Goal: Information Seeking & Learning: Find specific fact

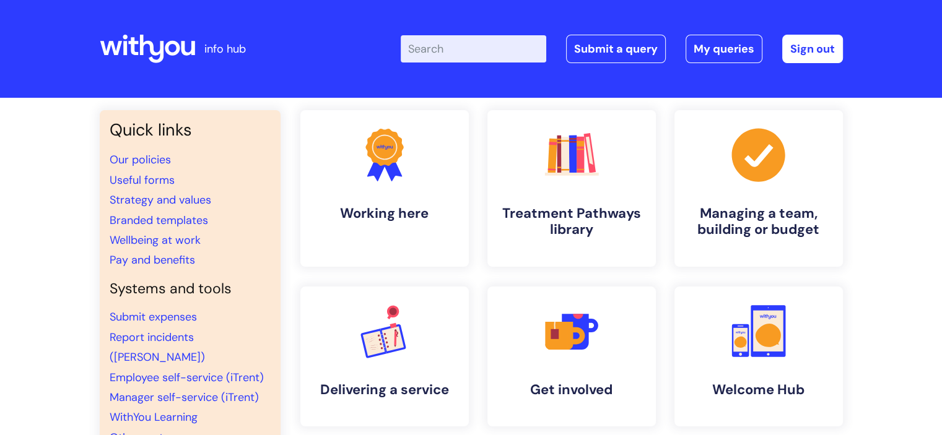
click at [458, 51] on input "Enter your search term here..." at bounding box center [473, 48] width 145 height 27
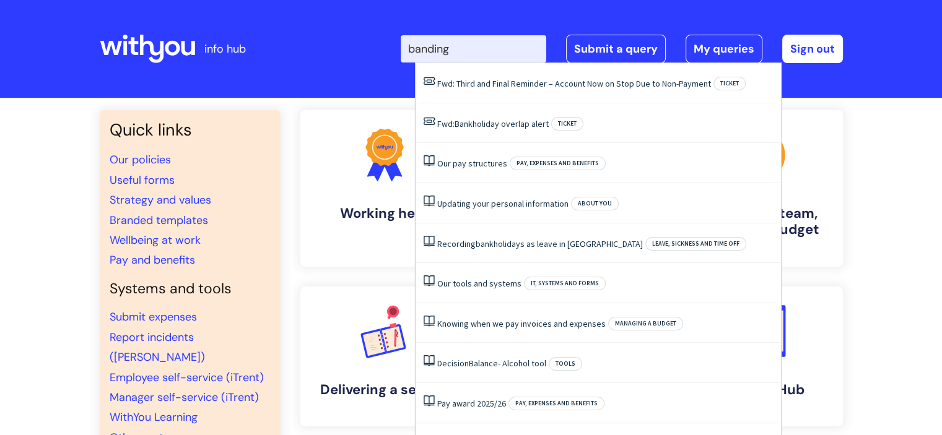
type input "banding"
click button "Search" at bounding box center [0, 0] width 0 height 0
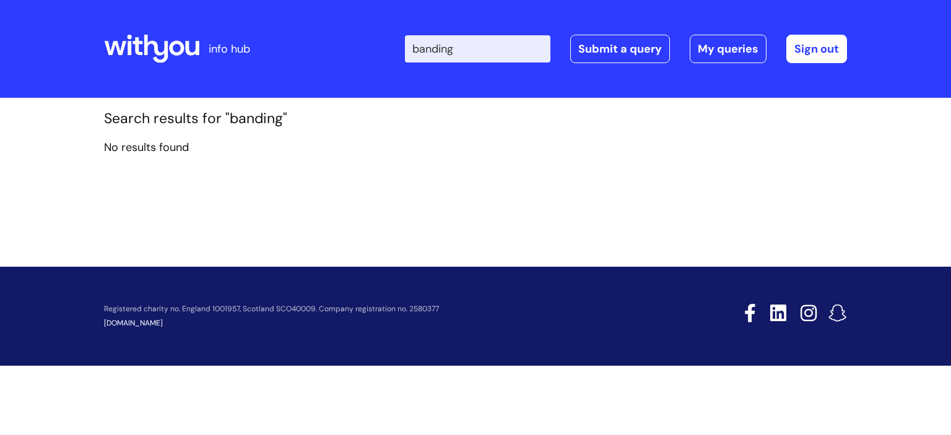
click at [500, 54] on input "banding" at bounding box center [477, 48] width 145 height 27
type input "]"
type input "band"
click button "Search" at bounding box center [0, 0] width 0 height 0
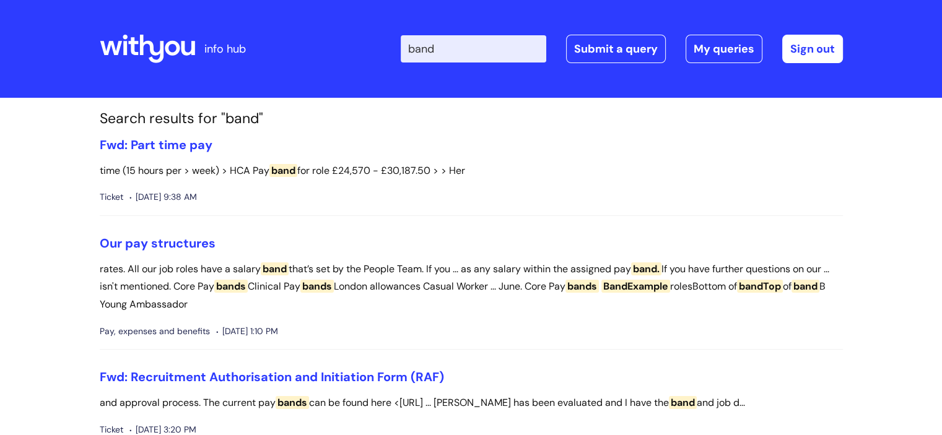
click at [180, 241] on link "Our pay structures" at bounding box center [158, 243] width 116 height 16
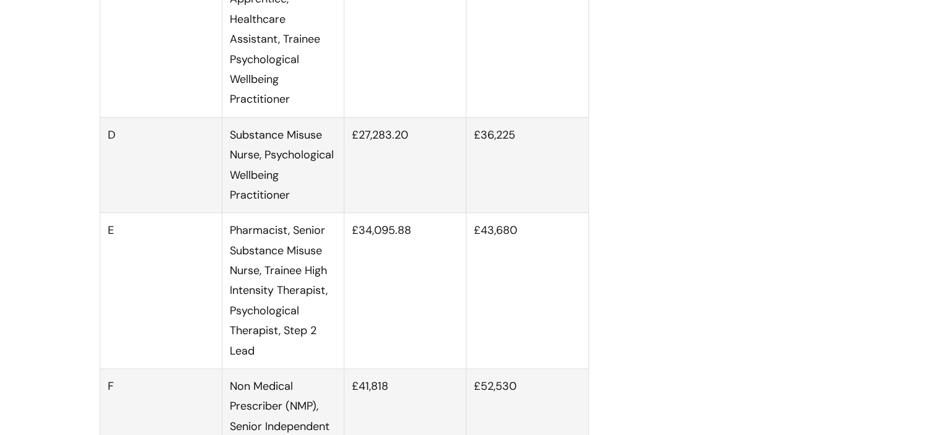
scroll to position [1636, 0]
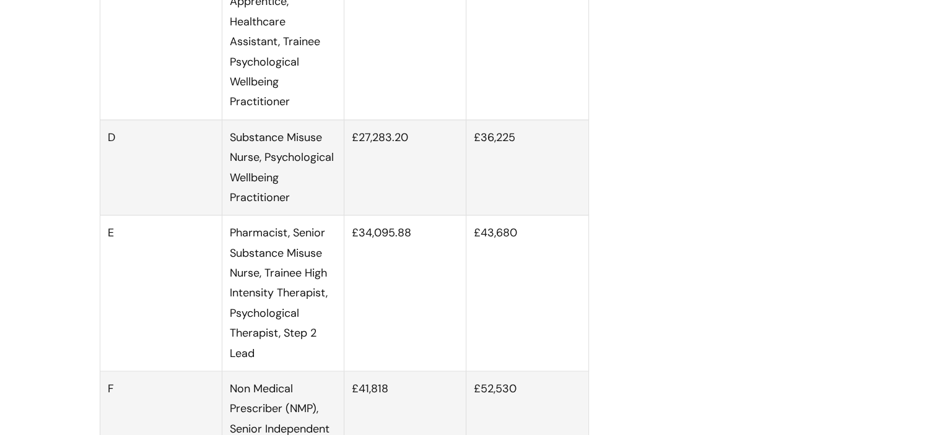
click at [503, 150] on td "£36,225" at bounding box center [527, 167] width 122 height 96
copy td "£36,225"
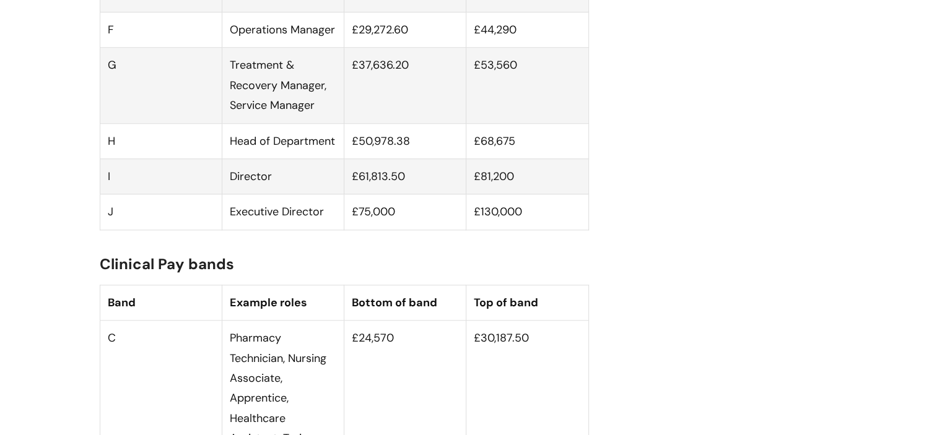
scroll to position [1314, 0]
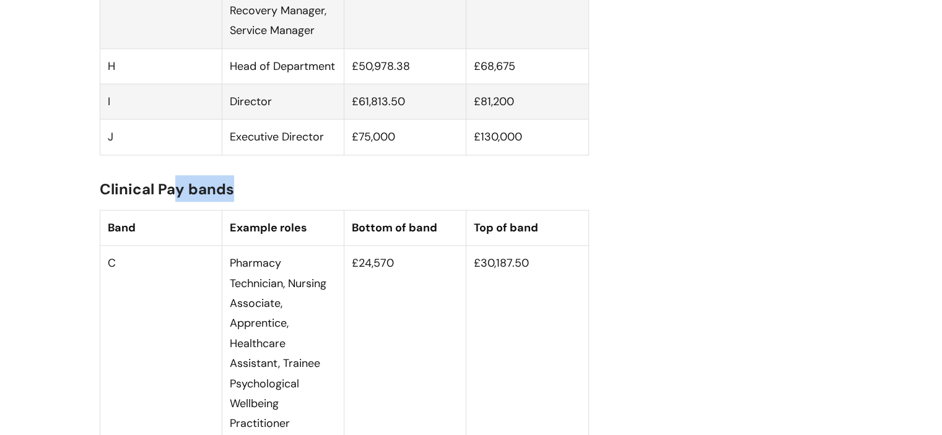
drag, startPoint x: 251, startPoint y: 207, endPoint x: 176, endPoint y: 207, distance: 74.9
click at [176, 202] on h2 "Clinical Pay bands" at bounding box center [344, 188] width 489 height 27
click at [119, 199] on span "Clinical Pay bands" at bounding box center [167, 189] width 134 height 19
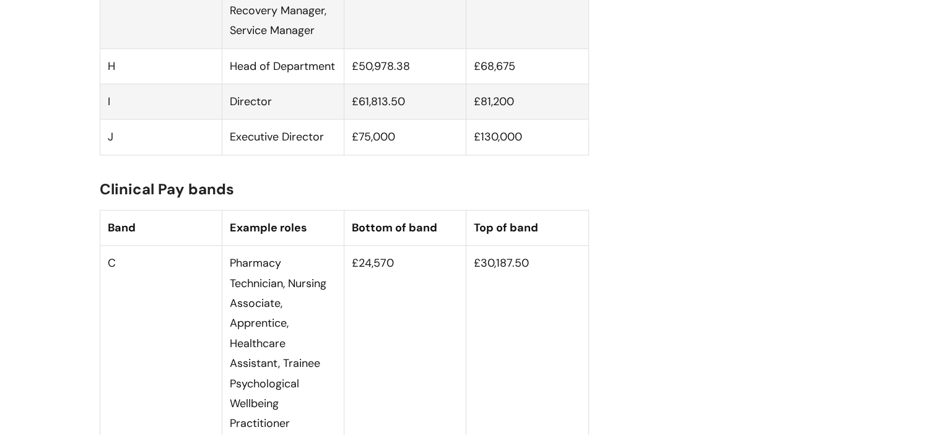
copy span
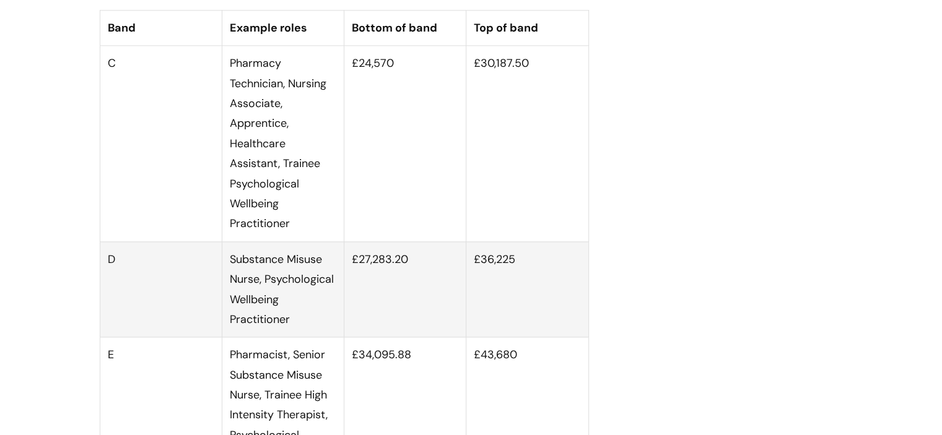
scroll to position [1544, 0]
